Goal: Find specific page/section: Find specific page/section

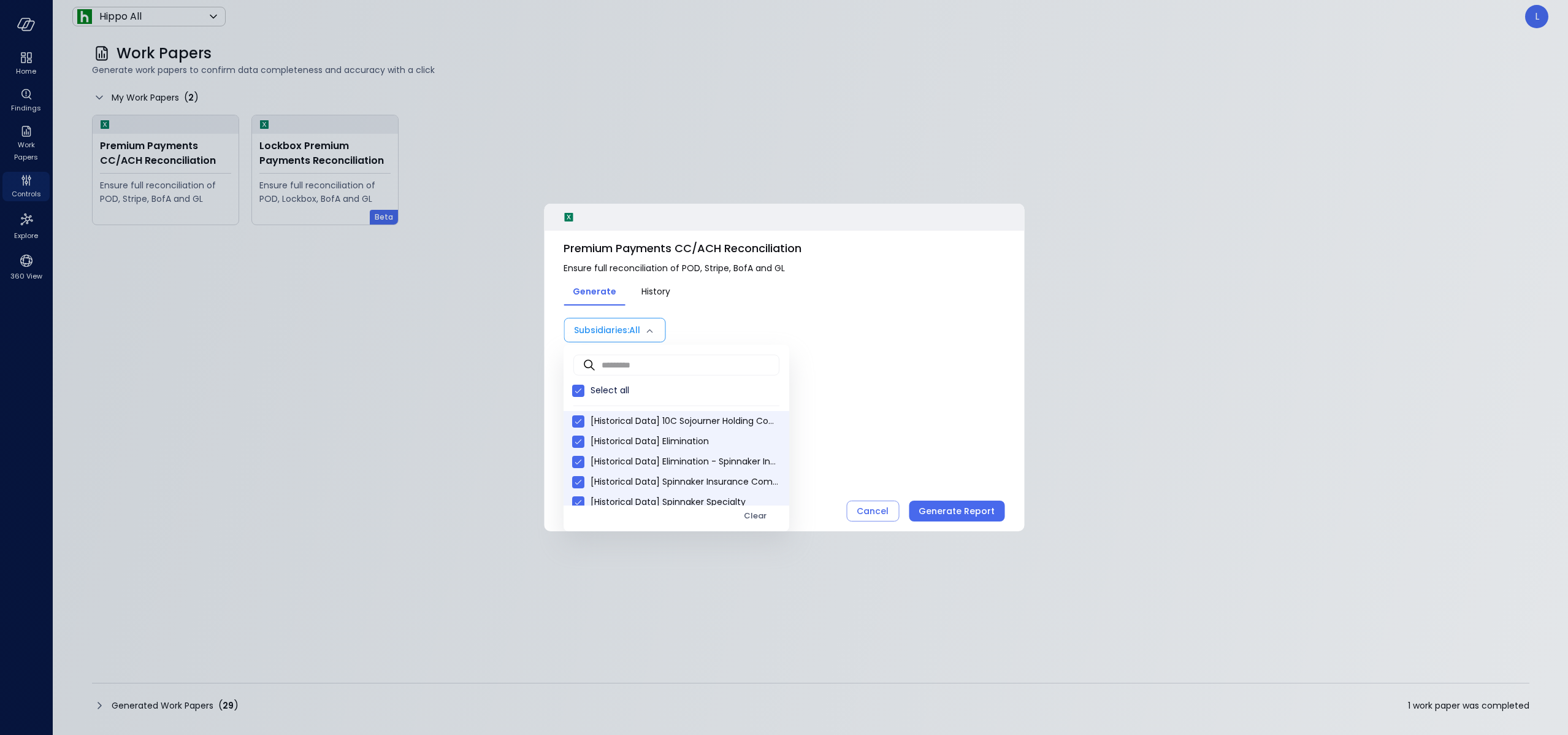
scroll to position [310, 0]
click at [847, 121] on div at bounding box center [784, 367] width 1568 height 735
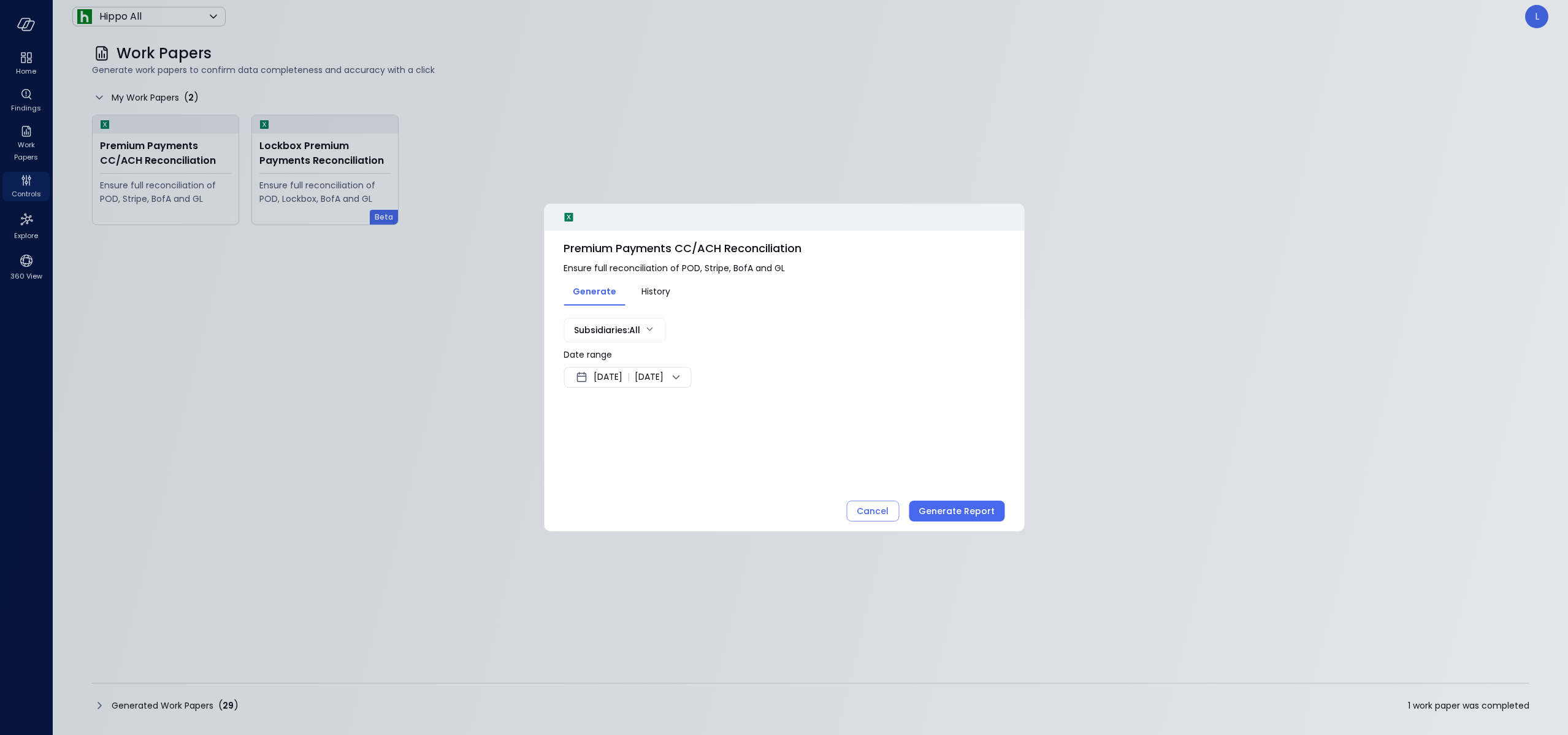
click at [847, 121] on div at bounding box center [784, 367] width 1568 height 735
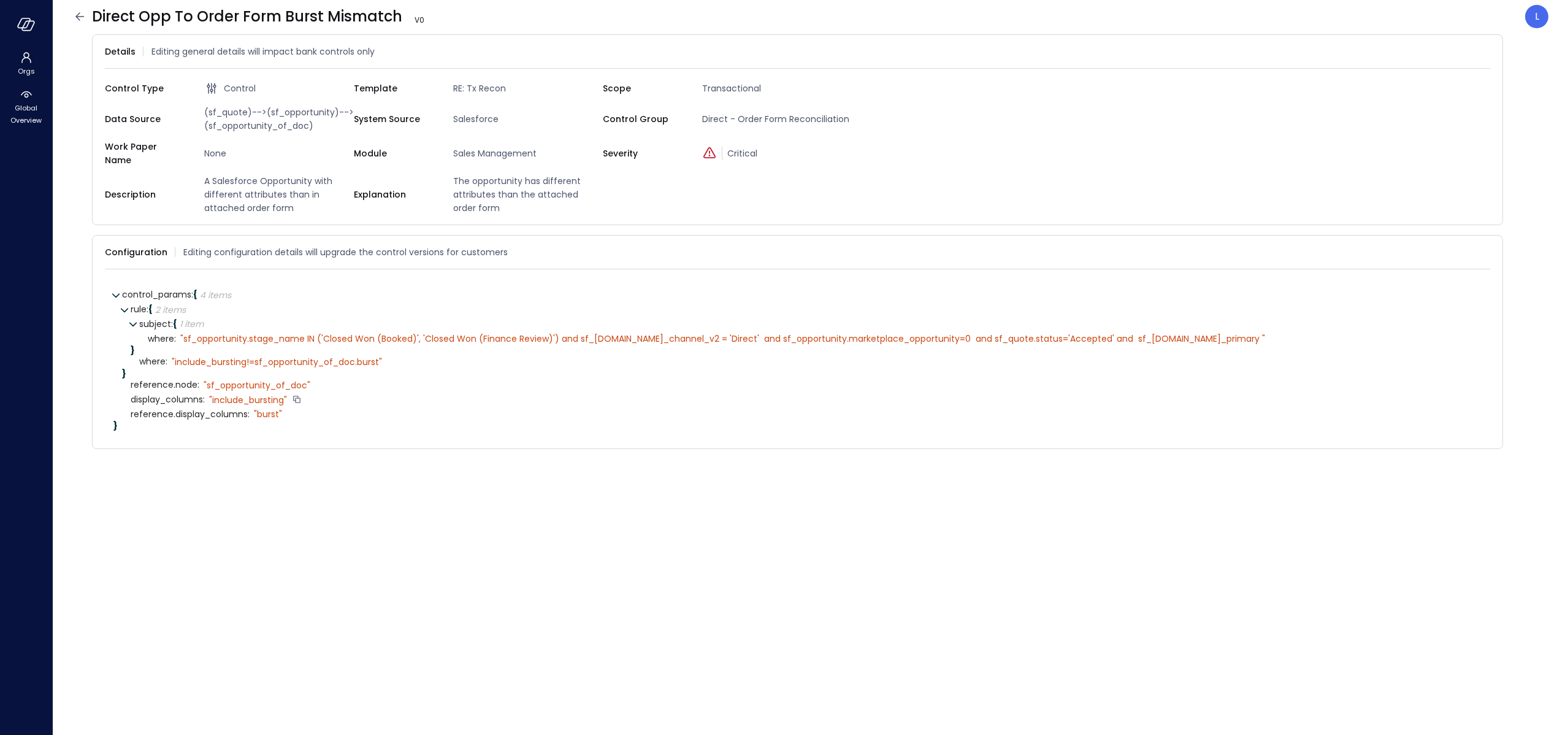
click at [249, 395] on div "" include_bursting"" at bounding box center [248, 400] width 78 height 11
copy div "include_bursting"
click at [350, 14] on span "Direct Opp To Order Form Burst Mismatch V 0" at bounding box center [269, 16] width 355 height 20
click at [349, 19] on span "Direct Opp To Order Form Burst Mismatch V 0" at bounding box center [269, 16] width 355 height 20
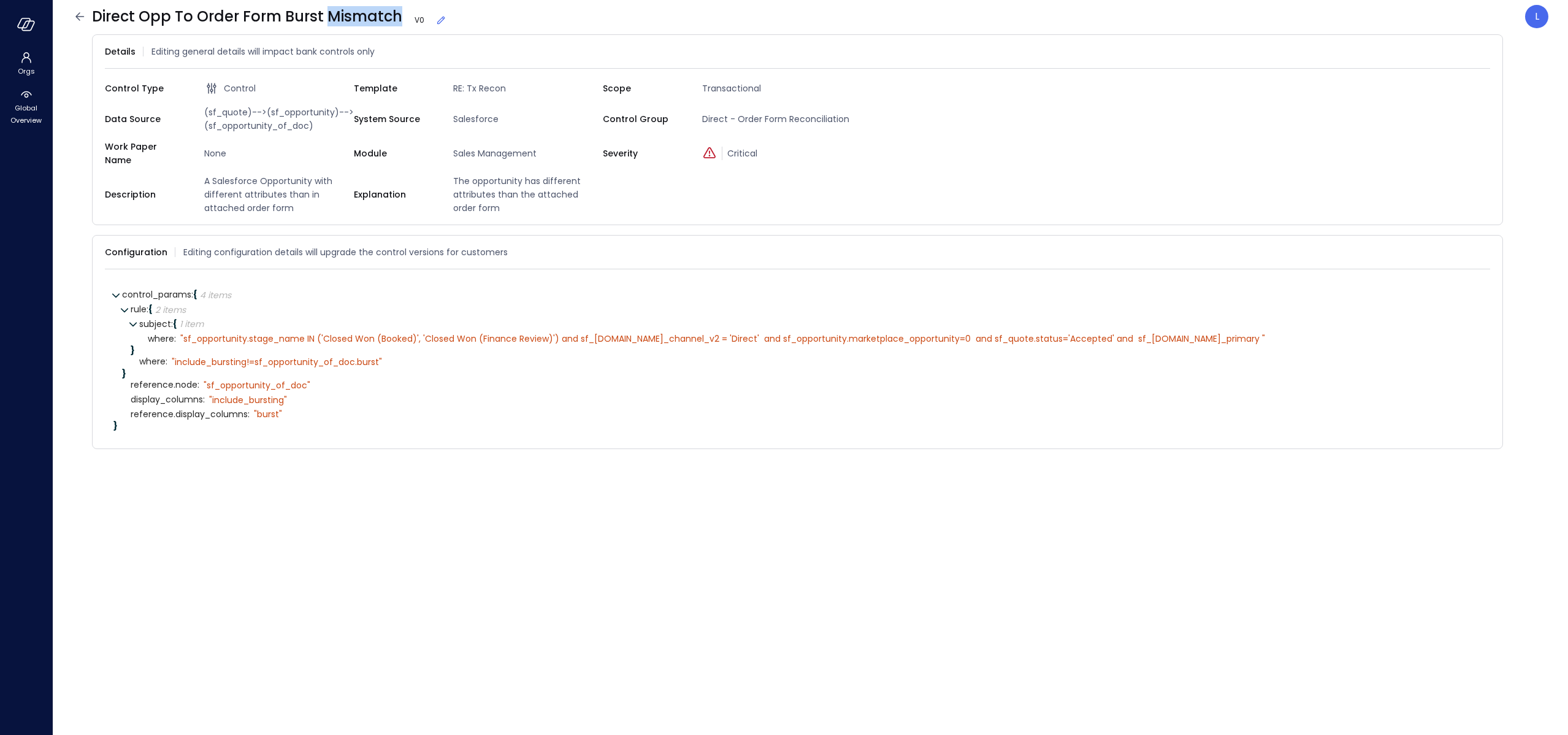
click at [349, 19] on span "Direct Opp To Order Form Burst Mismatch V 0" at bounding box center [269, 16] width 355 height 20
click at [349, 19] on span "Direct Opp To Order Form Burst Mismatch V 0" at bounding box center [269, 16] width 355 height 20
copy span "Direct Opp To Order Form Burst Mismatch"
